Goal: Task Accomplishment & Management: Manage account settings

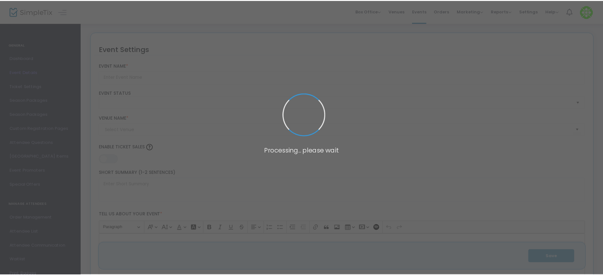
scroll to position [88, 0]
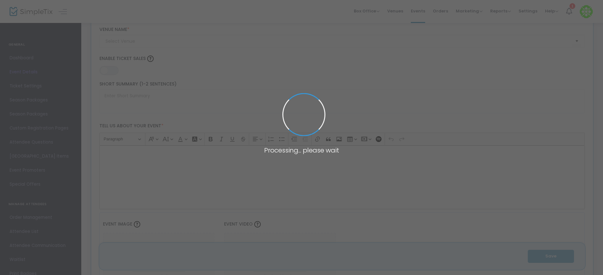
type input "Shabbat Schmooze: Grades 6–7"
type textarea "Sixth and seventh graders are invited to join [PERSON_NAME] for [DEMOGRAPHIC_DA…"
type input "RSVP"
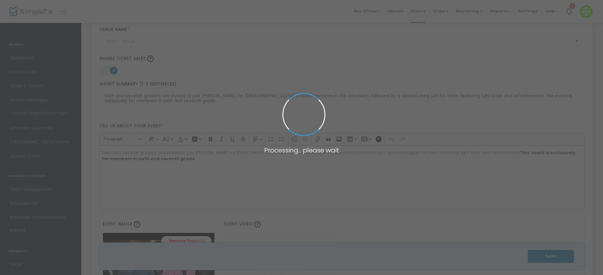
type input "Stephen Wise Free Synagogue"
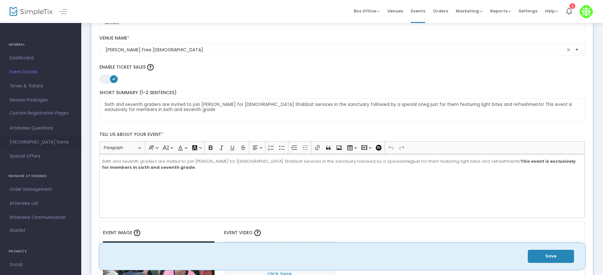
scroll to position [0, 0]
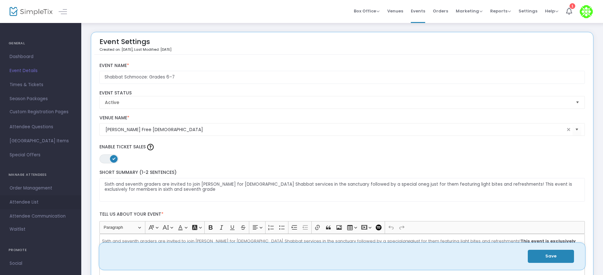
click at [26, 206] on span "Attendee List" at bounding box center [41, 202] width 62 height 8
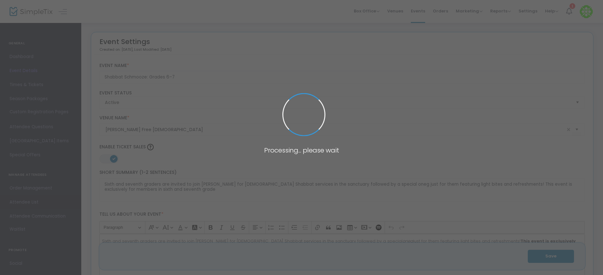
scroll to position [1, 0]
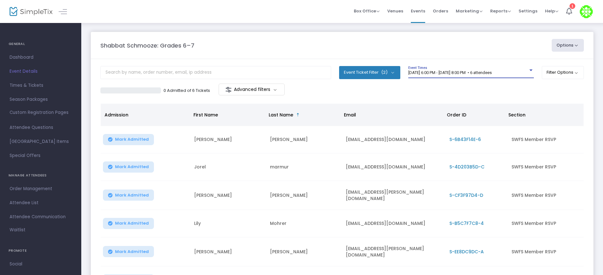
click at [492, 71] on span "9/19/2025 @ 6:00 PM - 9/19/2025 @ 8:00 PM • 6 attendees" at bounding box center [451, 72] width 84 height 5
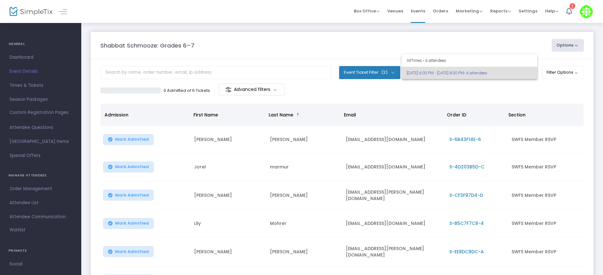
click at [436, 90] on div at bounding box center [301, 137] width 603 height 275
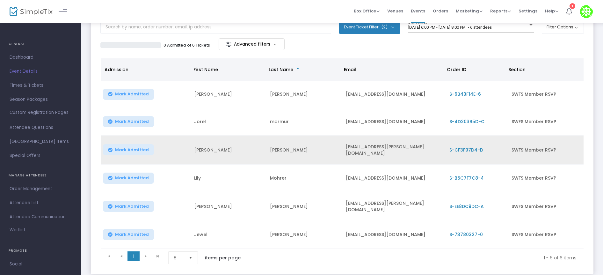
scroll to position [43, 0]
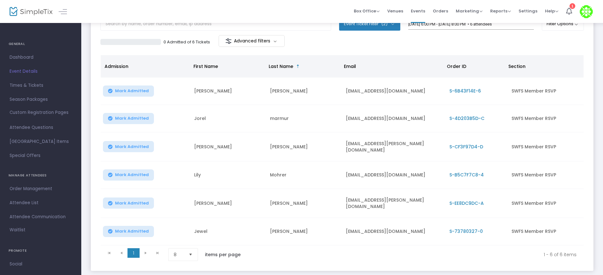
click at [146, 249] on kendo-pager-next-buttons at bounding box center [152, 254] width 24 height 13
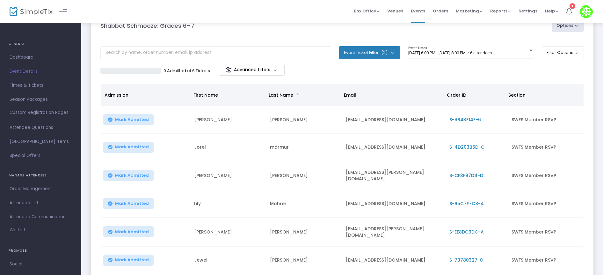
scroll to position [15, 0]
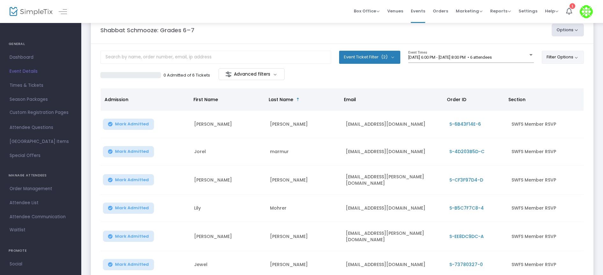
click at [568, 58] on button "Filter Options" at bounding box center [563, 57] width 42 height 13
click at [570, 32] on button "Options" at bounding box center [568, 30] width 33 height 13
click at [548, 63] on li "Export List" at bounding box center [550, 61] width 59 height 12
radio input "false"
radio input "true"
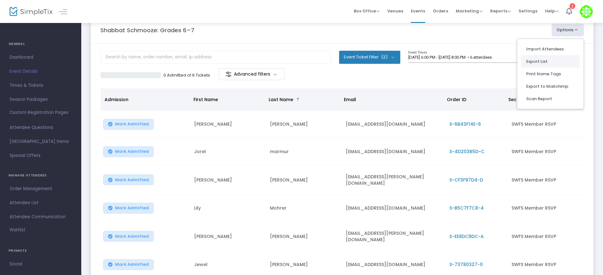
scroll to position [15, 0]
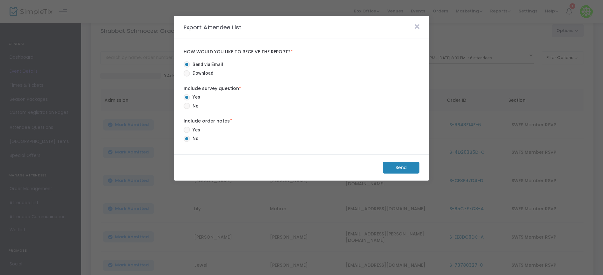
click at [411, 172] on m-button "Send" at bounding box center [401, 168] width 37 height 12
